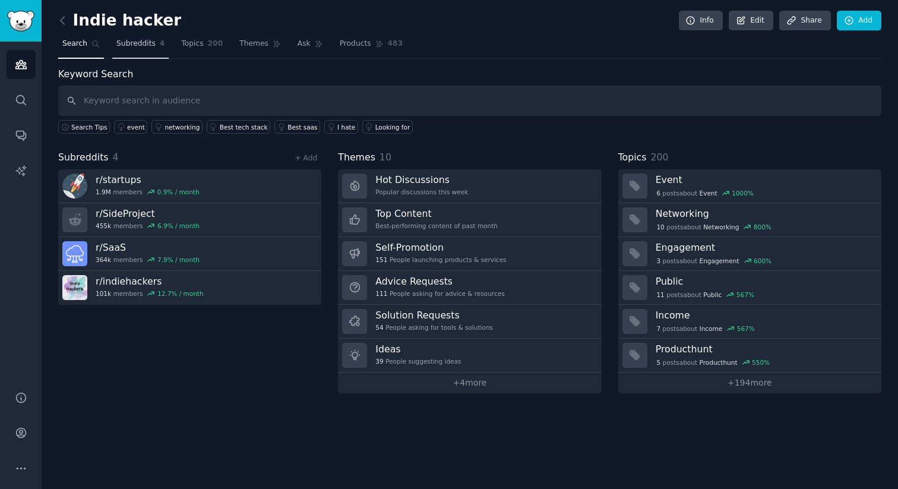
click at [141, 42] on span "Subreddits" at bounding box center [135, 44] width 39 height 11
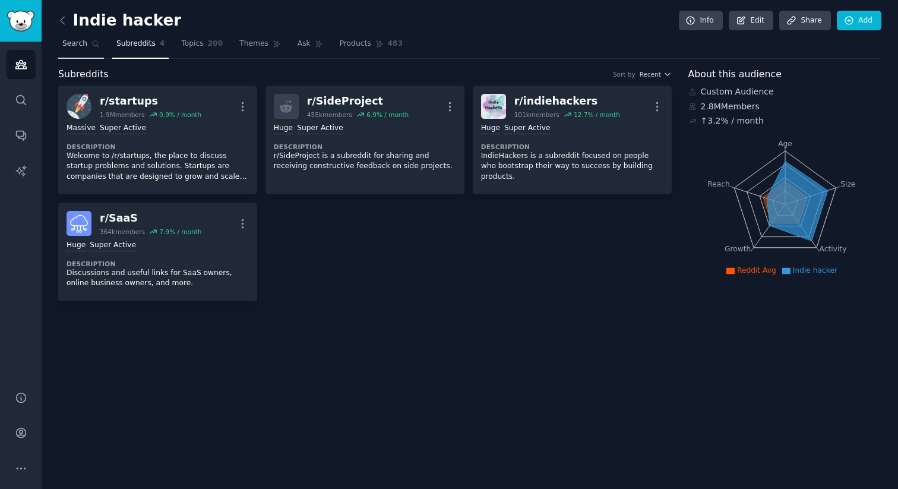
click at [83, 49] on link "Search" at bounding box center [81, 46] width 46 height 24
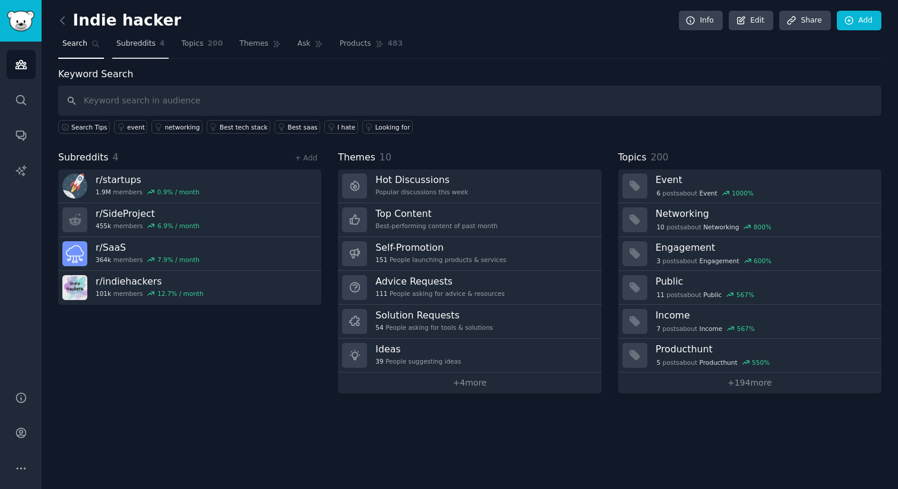
click at [131, 47] on span "Subreddits" at bounding box center [135, 44] width 39 height 11
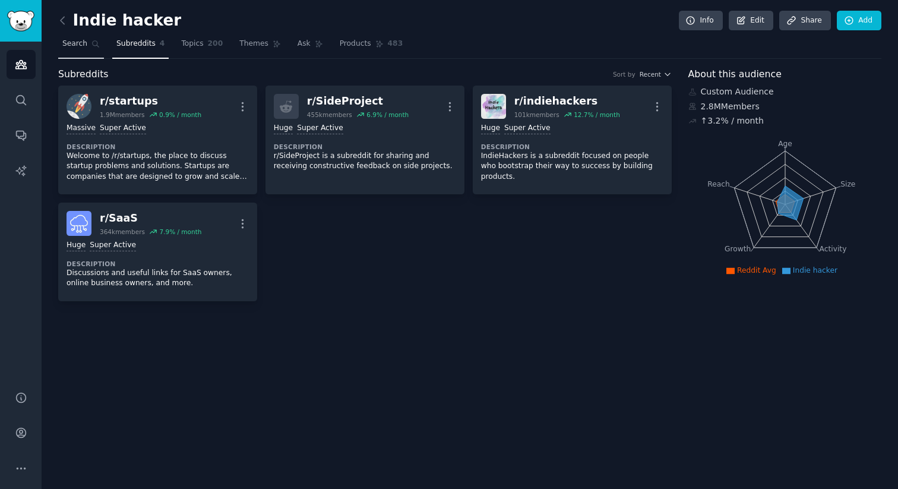
click at [74, 45] on span "Search" at bounding box center [74, 44] width 25 height 11
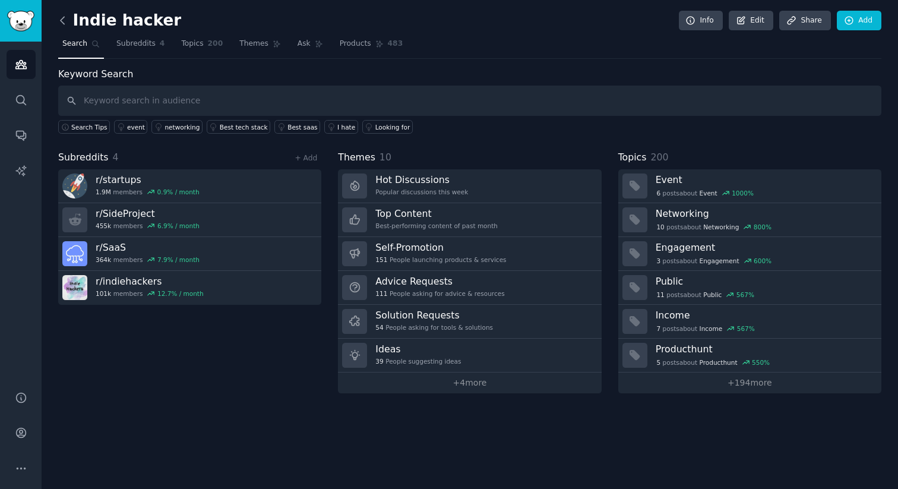
click at [59, 23] on icon at bounding box center [62, 20] width 12 height 12
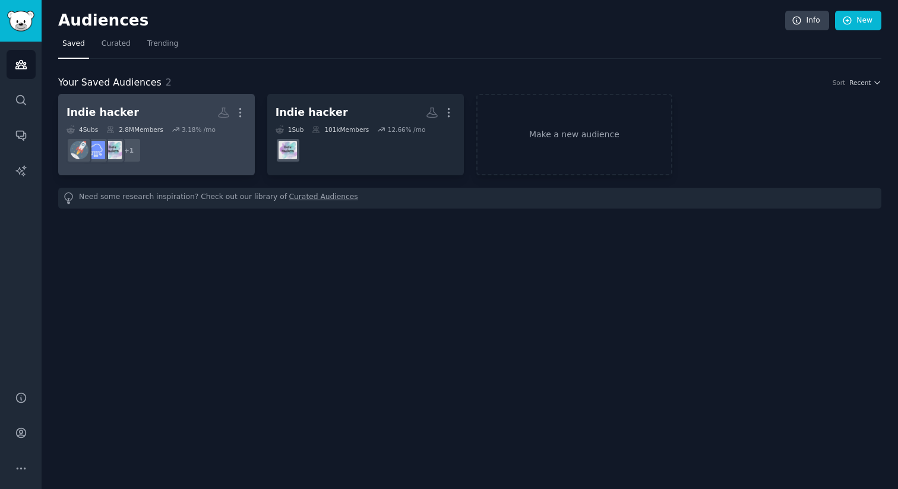
click at [181, 110] on h2 "Indie hacker More" at bounding box center [157, 112] width 180 height 21
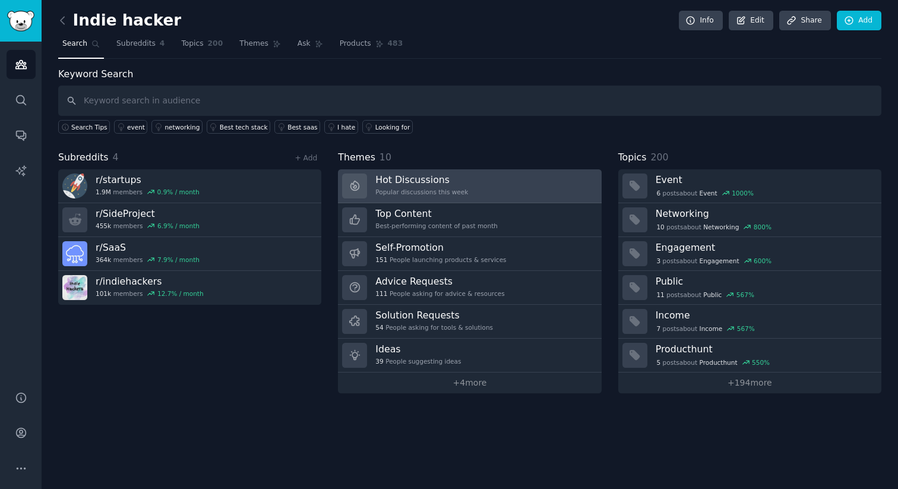
click at [474, 184] on link "Hot Discussions Popular discussions this week" at bounding box center [469, 186] width 263 height 34
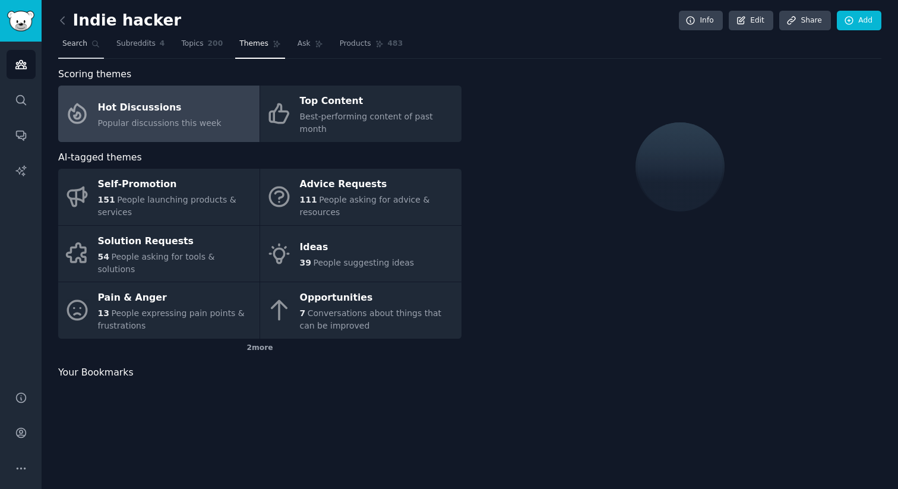
click at [74, 40] on span "Search" at bounding box center [74, 44] width 25 height 11
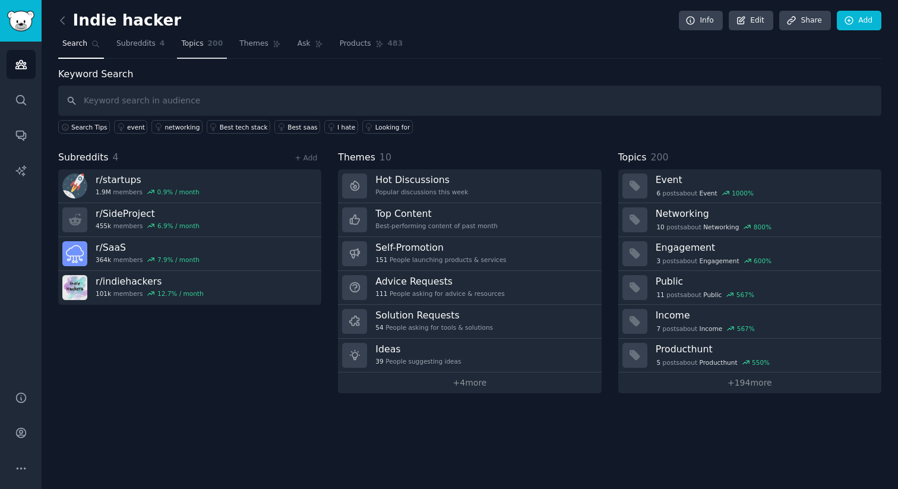
click at [198, 47] on span "Topics" at bounding box center [192, 44] width 22 height 11
click at [252, 45] on span "Themes" at bounding box center [253, 44] width 29 height 11
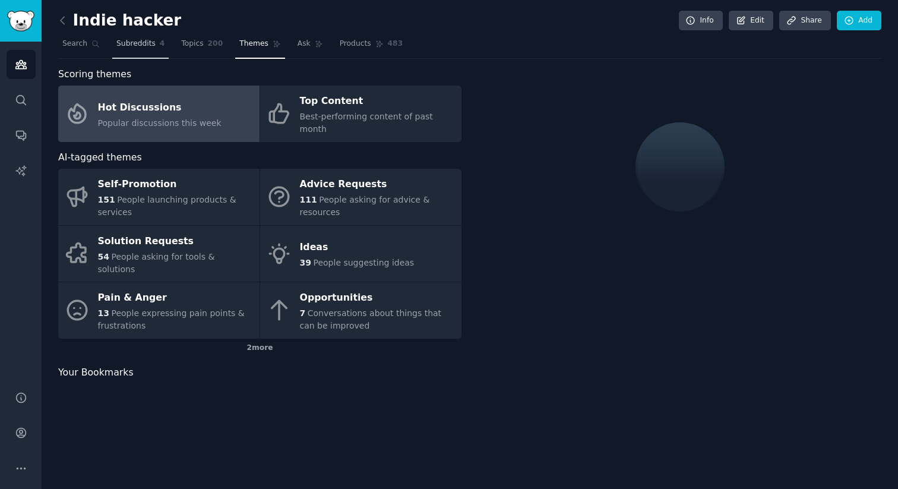
click at [125, 46] on span "Subreddits" at bounding box center [135, 44] width 39 height 11
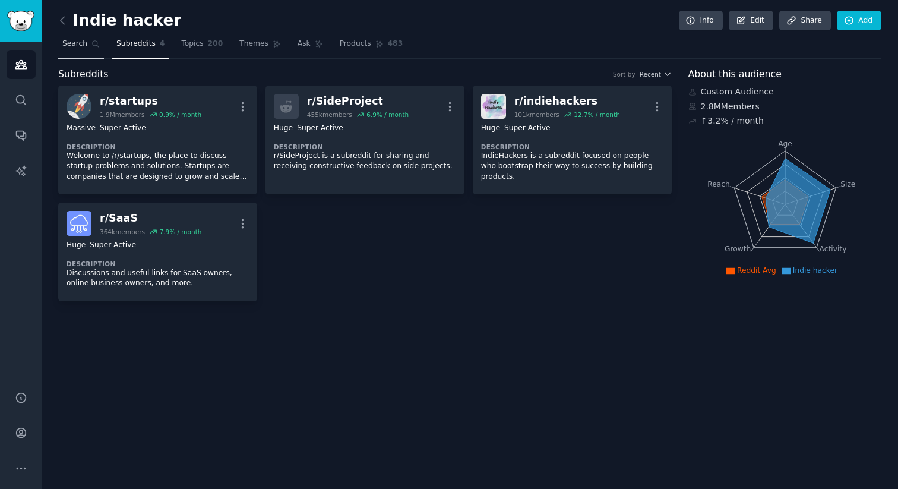
click at [81, 47] on span "Search" at bounding box center [74, 44] width 25 height 11
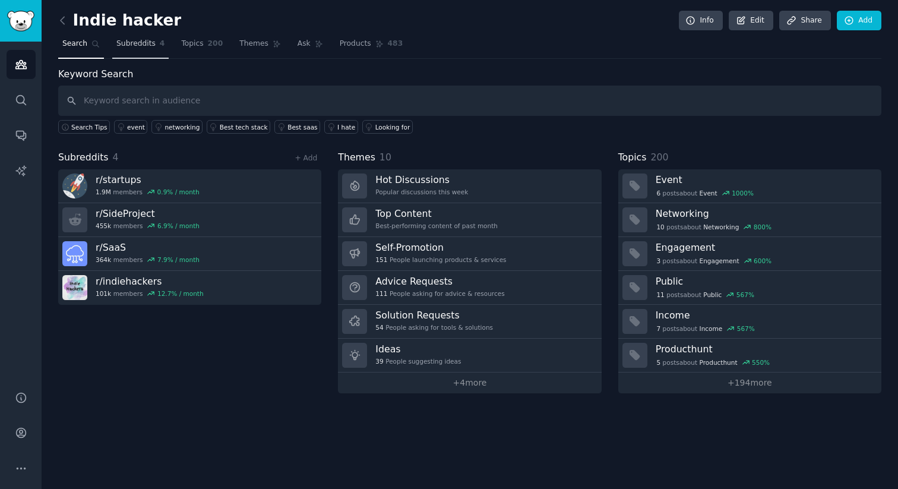
click at [141, 46] on span "Subreddits" at bounding box center [135, 44] width 39 height 11
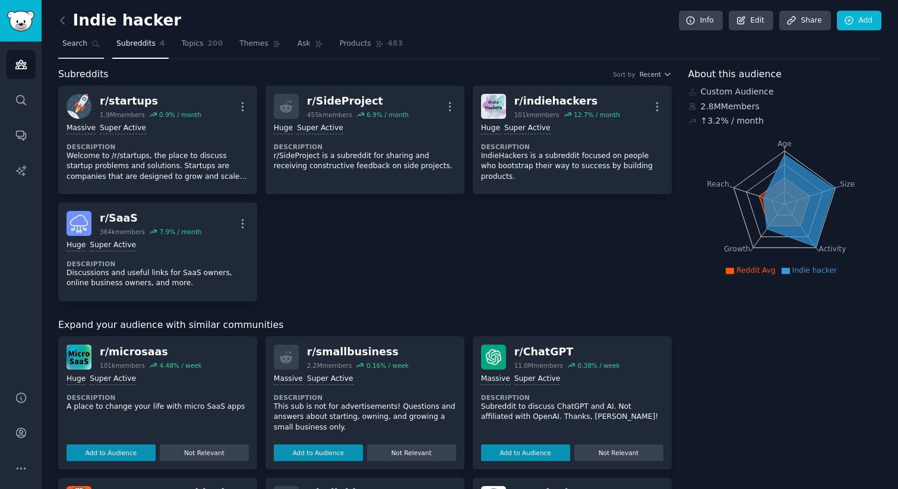
click at [74, 45] on span "Search" at bounding box center [74, 44] width 25 height 11
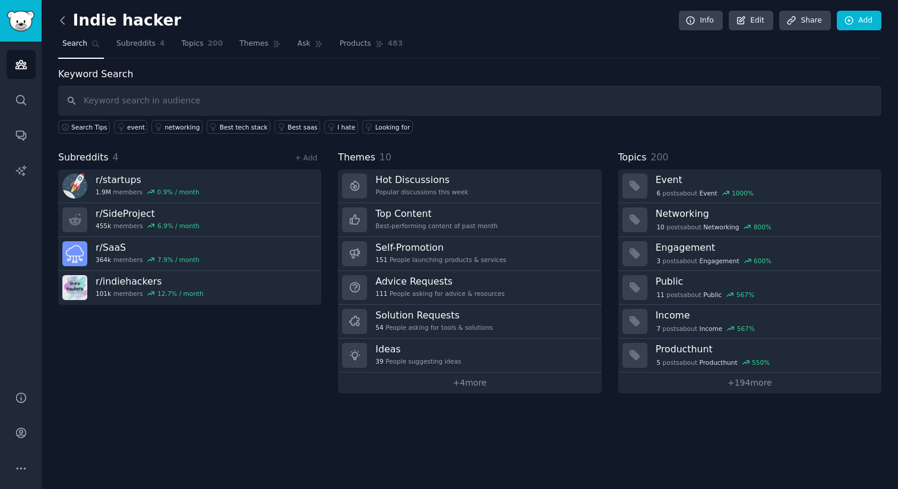
click at [58, 25] on icon at bounding box center [62, 20] width 12 height 12
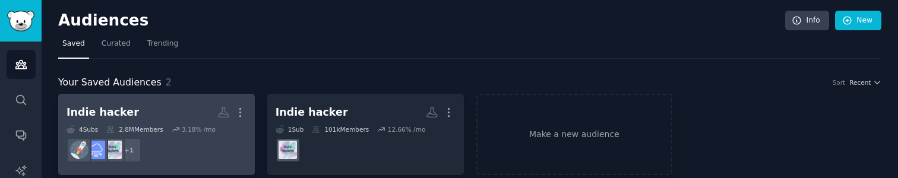
click at [184, 112] on h2 "Indie hacker More" at bounding box center [157, 112] width 180 height 21
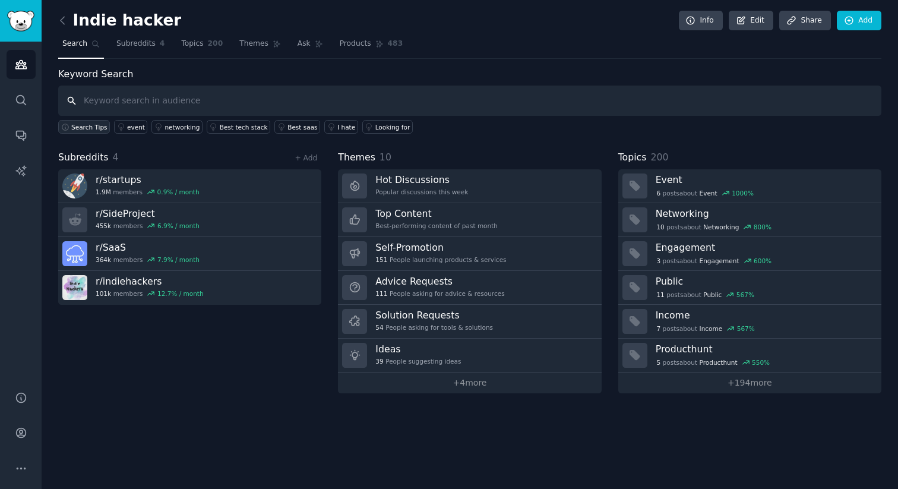
click at [84, 124] on span "Search Tips" at bounding box center [89, 127] width 36 height 8
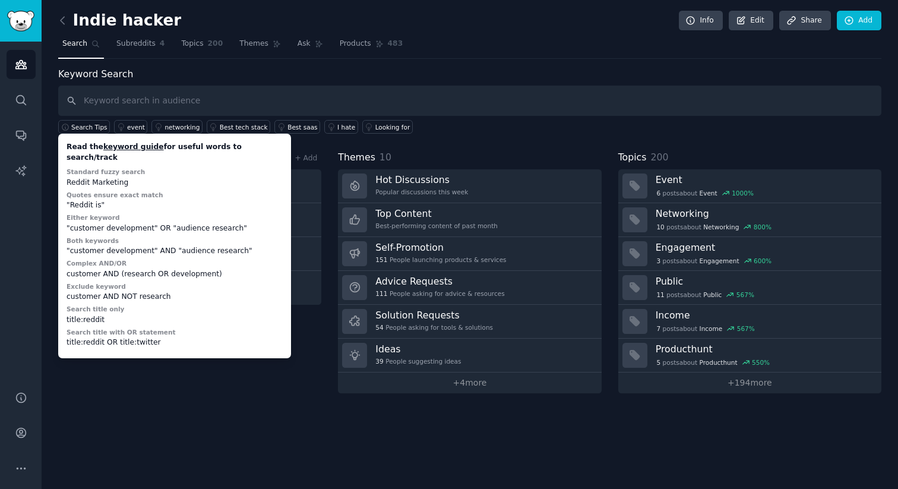
click at [195, 411] on div "Indie hacker Info Edit Share Add Search Subreddits 4 Topics 200 Themes Ask Prod…" at bounding box center [470, 244] width 856 height 489
